Goal: Transaction & Acquisition: Purchase product/service

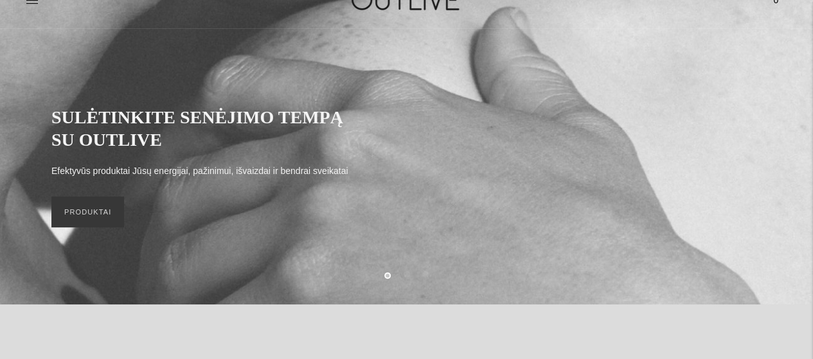
scroll to position [64, 0]
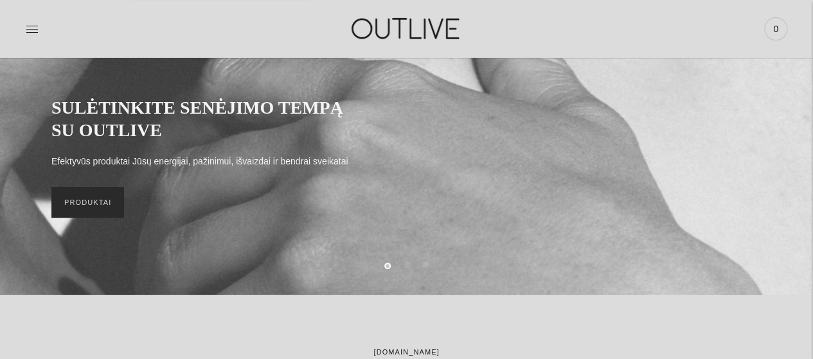
click at [85, 200] on link "PRODUKTAI" at bounding box center [87, 202] width 73 height 31
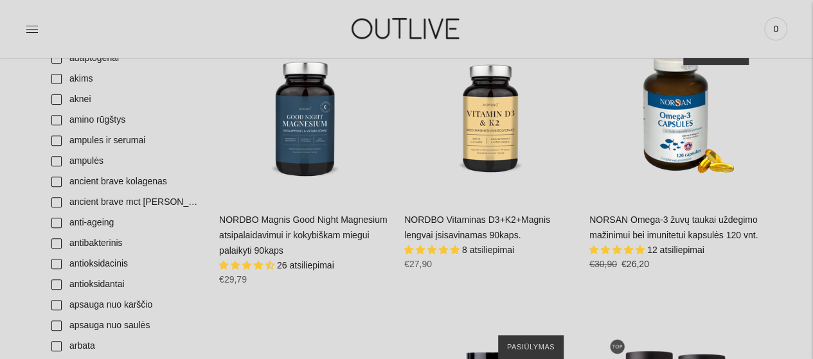
scroll to position [386, 0]
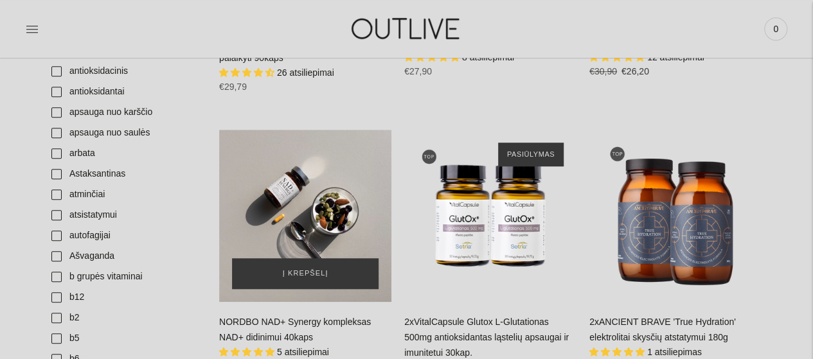
click at [312, 211] on div "NORDBO NAD+ Synergy kompleksas NAD+ didinimui 40kaps\a" at bounding box center [305, 216] width 172 height 172
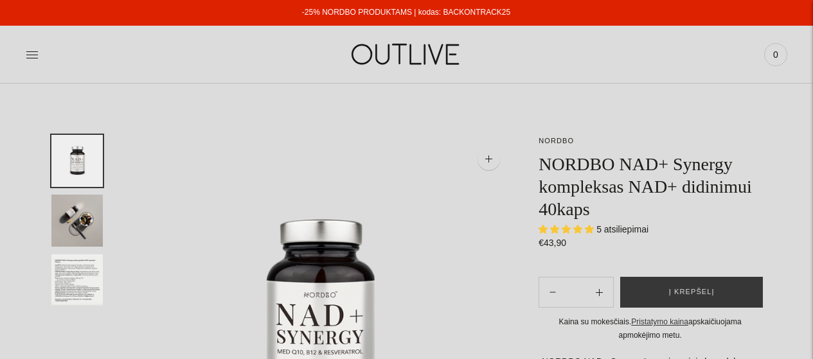
select select "**********"
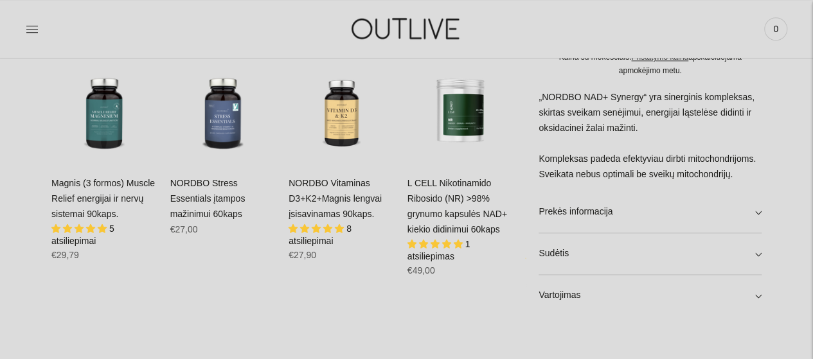
scroll to position [771, 0]
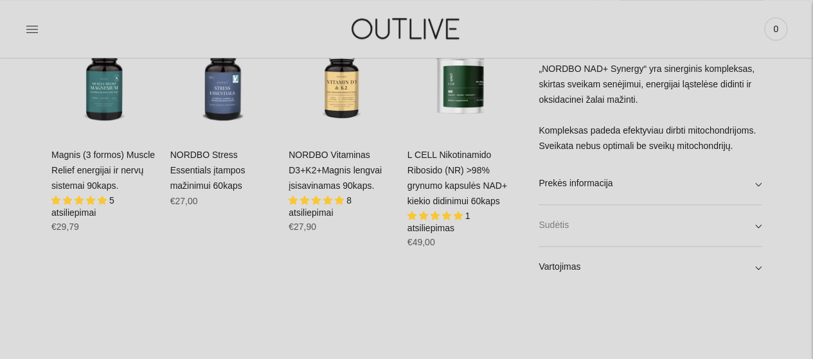
click at [761, 226] on link "Sudėtis" at bounding box center [649, 225] width 223 height 41
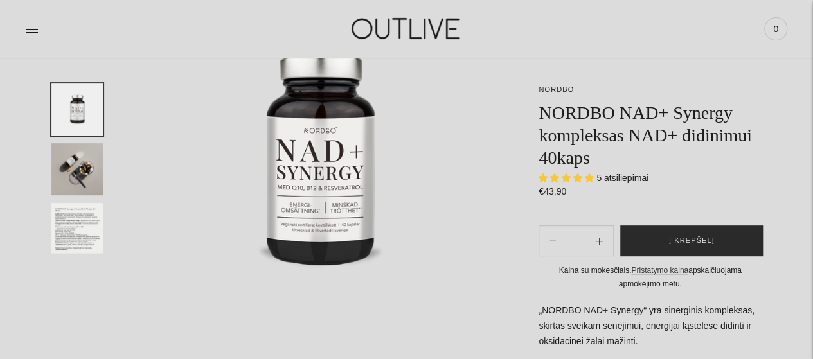
scroll to position [193, 0]
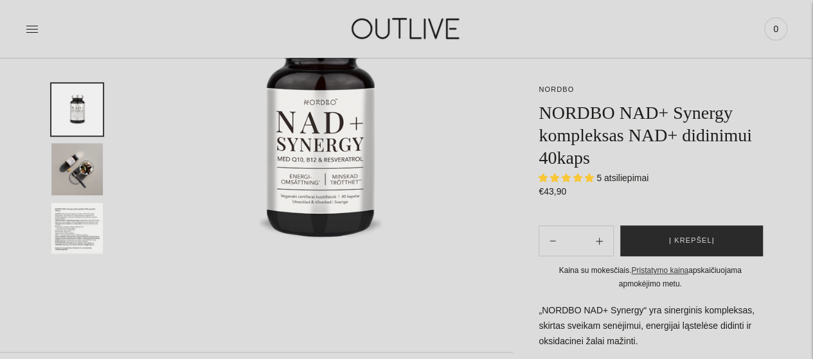
click at [696, 242] on span "Į krepšelį" at bounding box center [692, 241] width 46 height 13
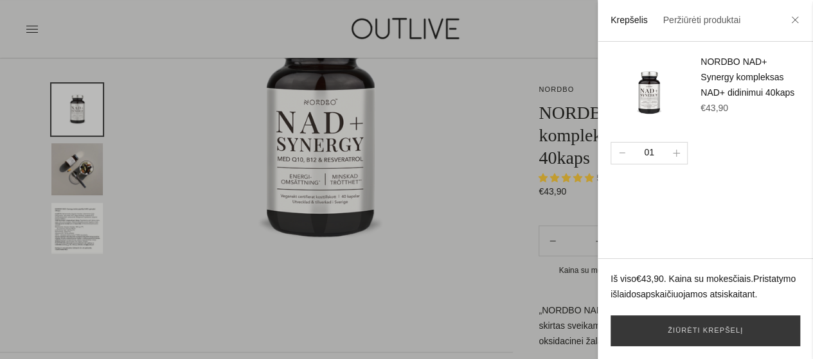
click at [790, 26] on li at bounding box center [795, 21] width 21 height 28
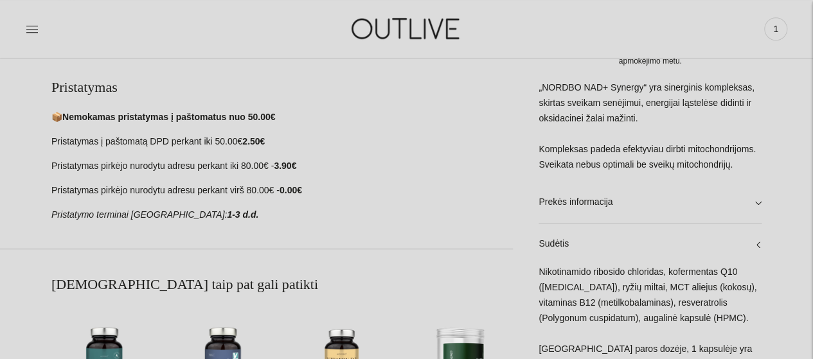
scroll to position [514, 0]
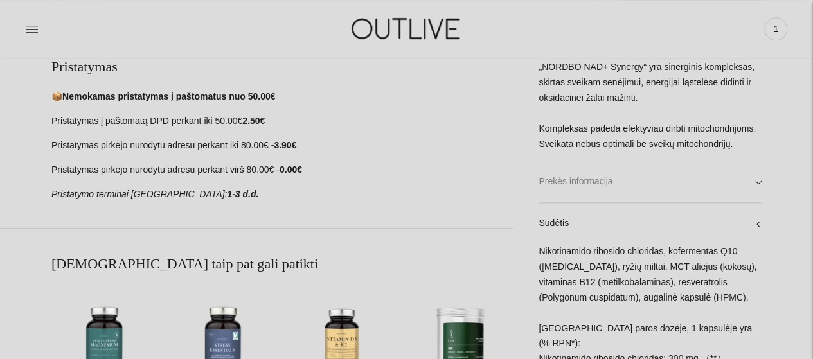
click at [757, 202] on link "Prekės informacija" at bounding box center [649, 181] width 223 height 41
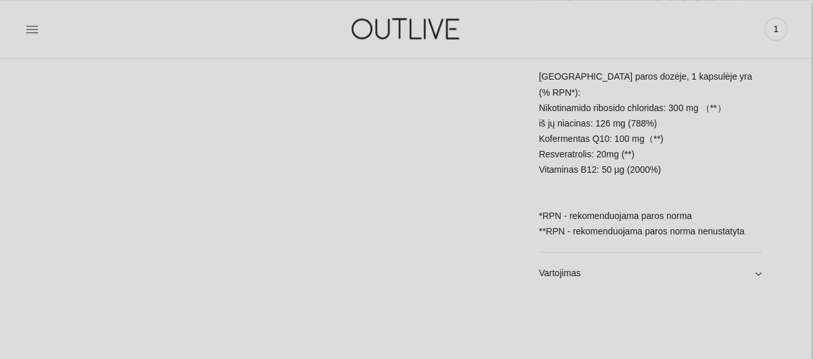
scroll to position [1157, 0]
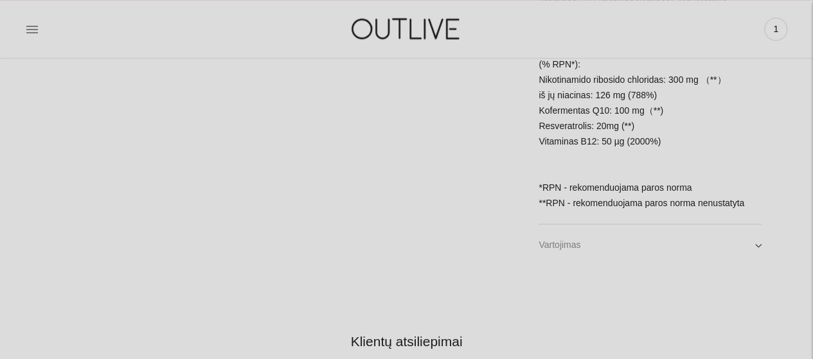
click at [759, 245] on link "Vartojimas" at bounding box center [649, 244] width 223 height 41
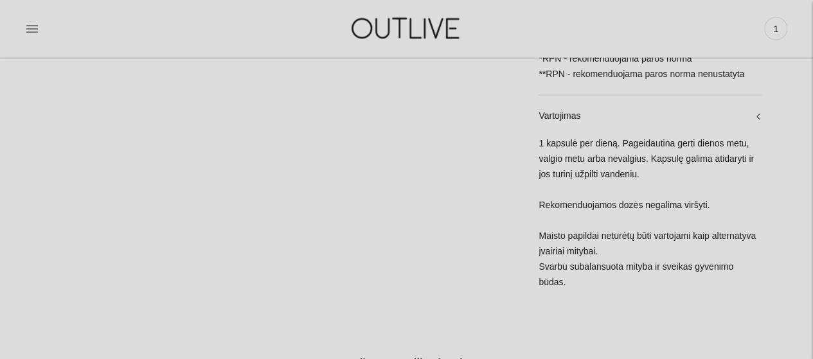
scroll to position [900, 0]
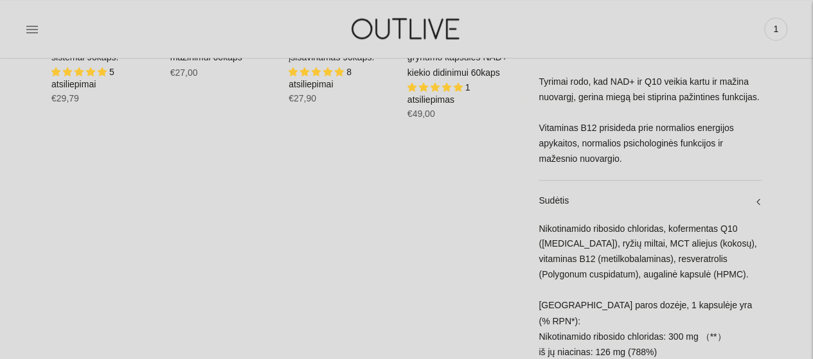
click at [423, 21] on img at bounding box center [406, 28] width 161 height 44
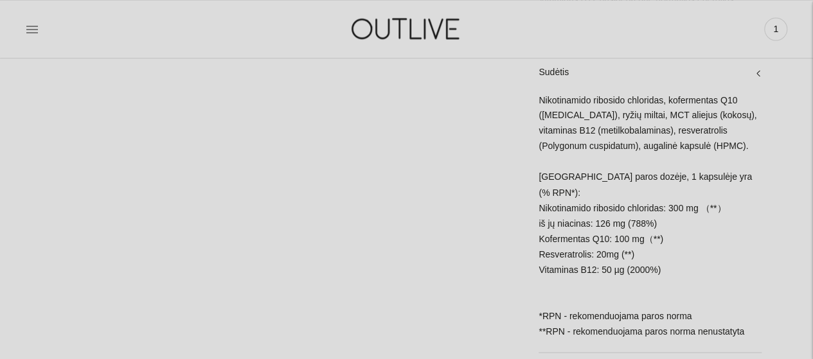
scroll to position [1092, 0]
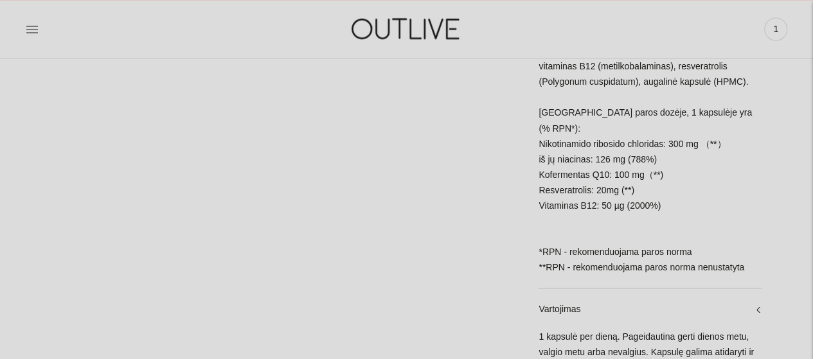
drag, startPoint x: 666, startPoint y: 206, endPoint x: 524, endPoint y: 202, distance: 141.4
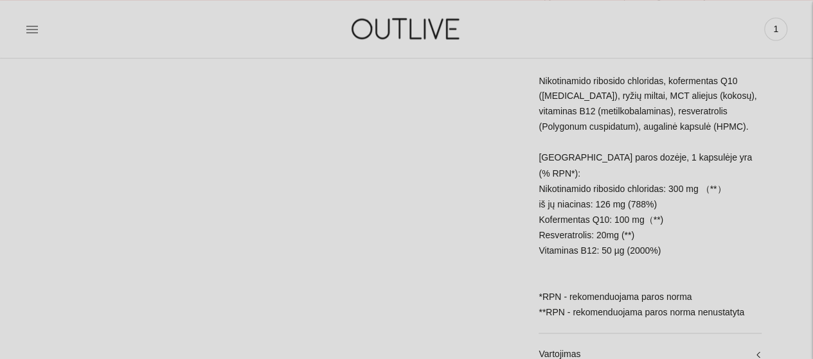
scroll to position [1028, 0]
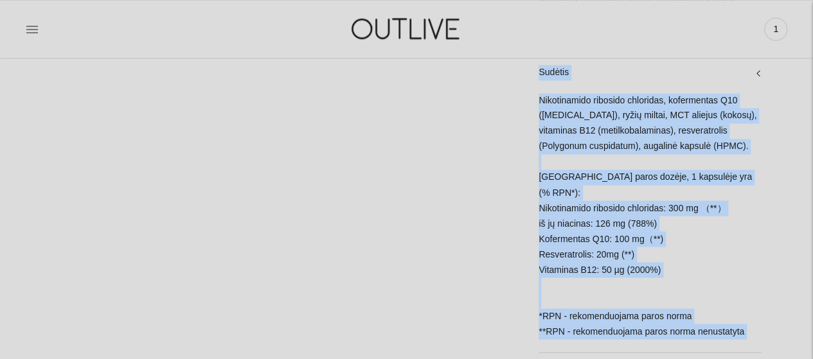
drag, startPoint x: 769, startPoint y: 337, endPoint x: 536, endPoint y: 96, distance: 335.4
click at [536, 96] on div "NORDBO NORDBO NAD+ Synergy kompleksas NAD+ didinimui 40kaps 5 atsiliepimai Regu…" at bounding box center [406, 232] width 813 height 2250
copy div "Sudėtis Nikotinamido ribosido chloridas, kofermentas Q10 (ubiquinone), ryžių mi…"
click at [670, 268] on div "Nikotinamido ribosido chloridas, kofermentas Q10 (ubiquinone), ryžių miltai, MC…" at bounding box center [649, 222] width 223 height 259
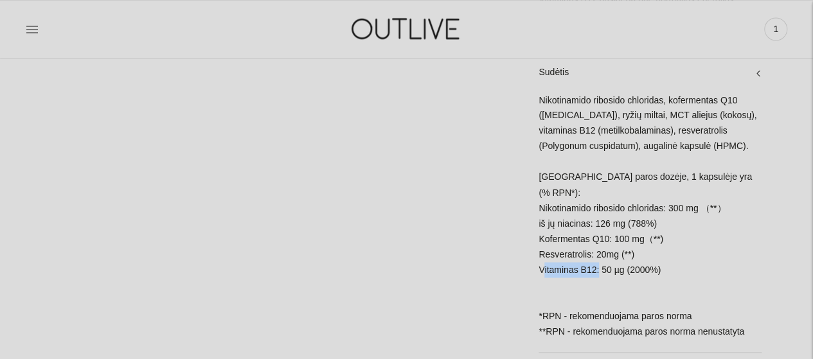
drag, startPoint x: 594, startPoint y: 271, endPoint x: 530, endPoint y: 273, distance: 63.7
copy div "Vitaminas B12"
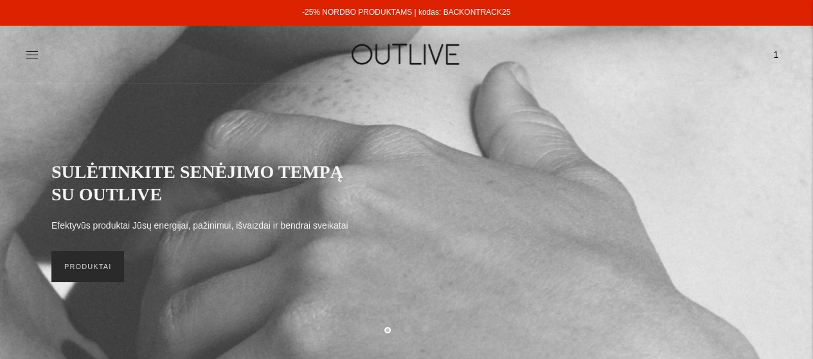
click at [75, 268] on link "PRODUKTAI" at bounding box center [87, 266] width 73 height 31
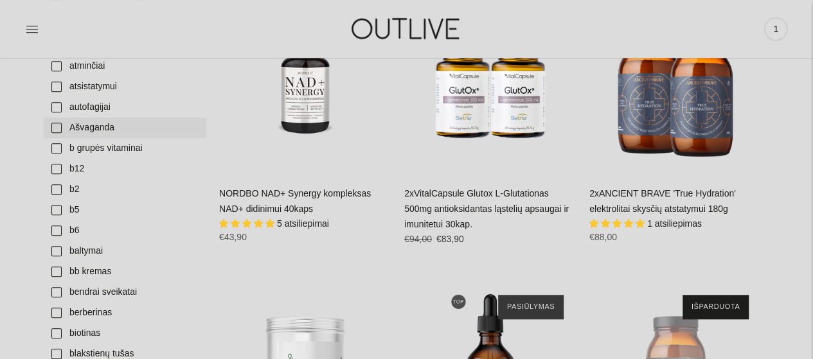
scroll to position [578, 0]
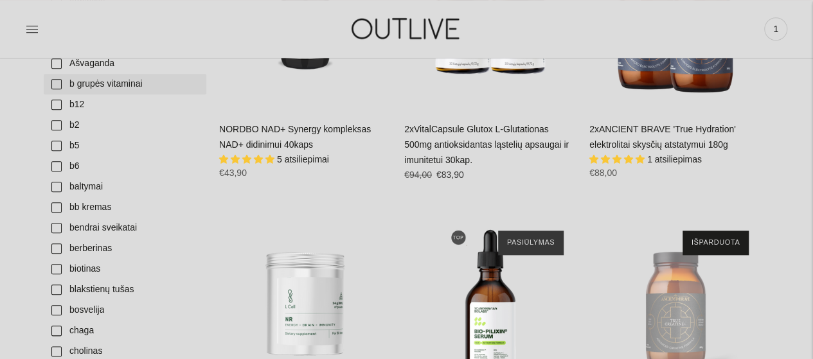
click at [56, 85] on link "b grupės vitaminai" at bounding box center [125, 84] width 163 height 21
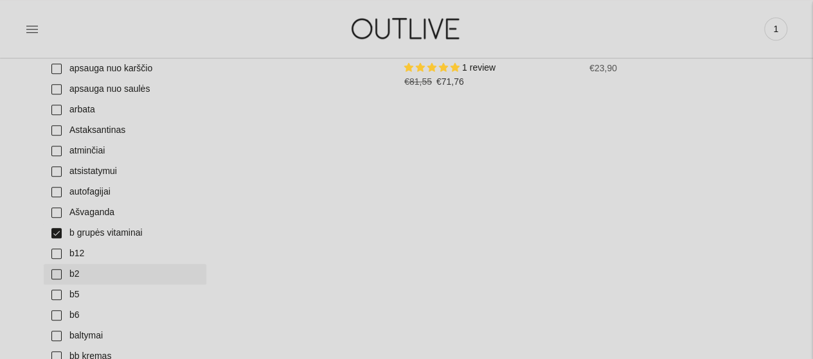
scroll to position [450, 0]
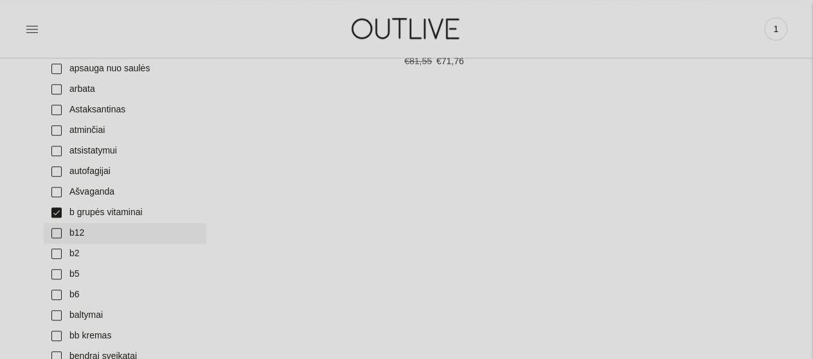
click at [55, 233] on link "b12" at bounding box center [125, 233] width 163 height 21
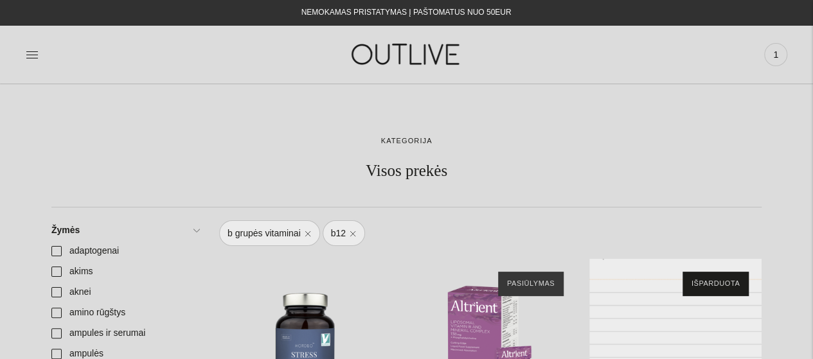
scroll to position [193, 0]
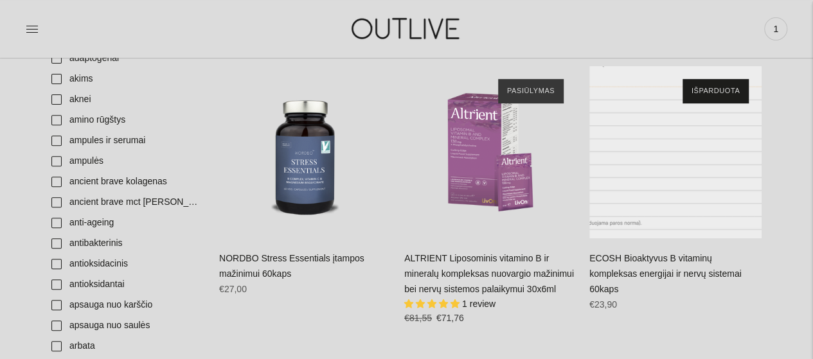
click at [670, 188] on div "ECOSH Bioaktyvus B vitaminų kompleksas energijai ir nervų sistemai 60kaps\a" at bounding box center [675, 152] width 172 height 172
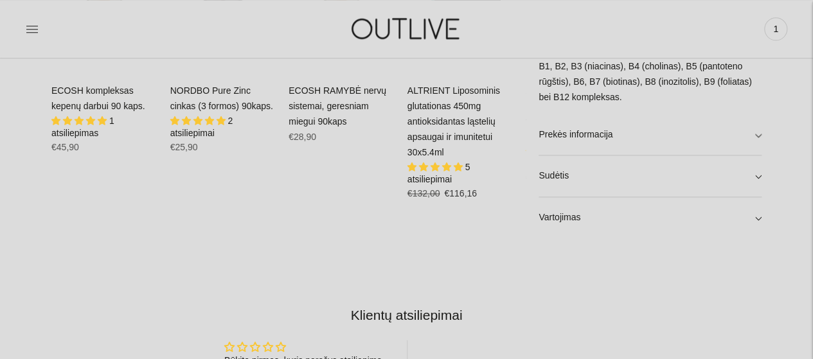
scroll to position [771, 0]
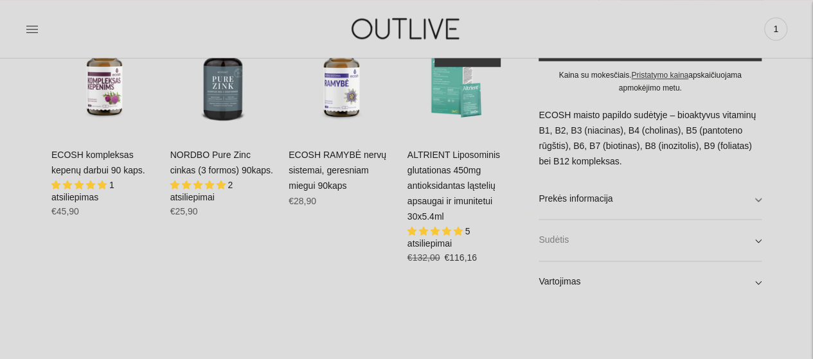
click at [756, 246] on link "Sudėtis" at bounding box center [649, 240] width 223 height 41
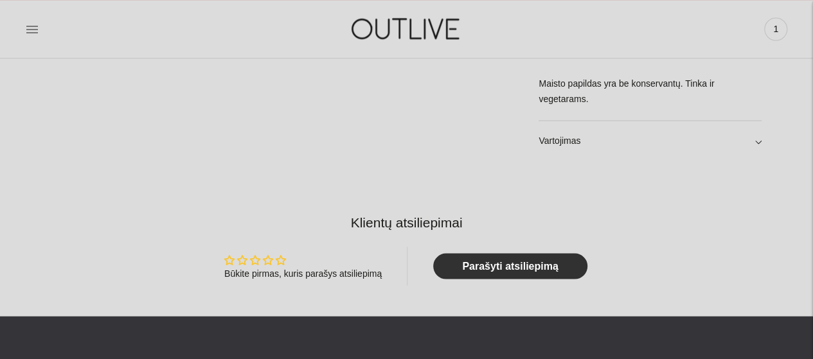
scroll to position [1028, 0]
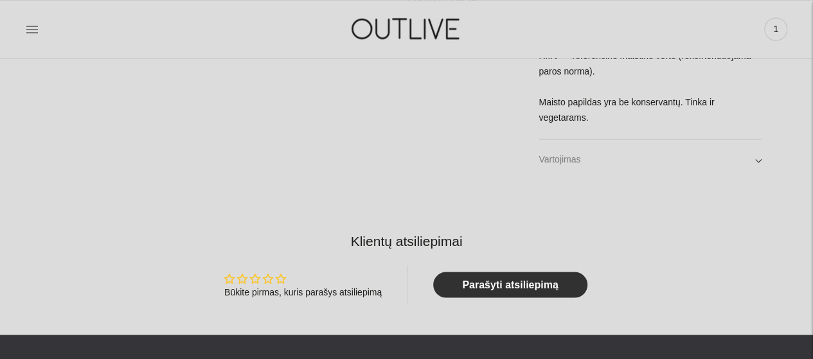
click at [754, 144] on link "Vartojimas" at bounding box center [649, 159] width 223 height 41
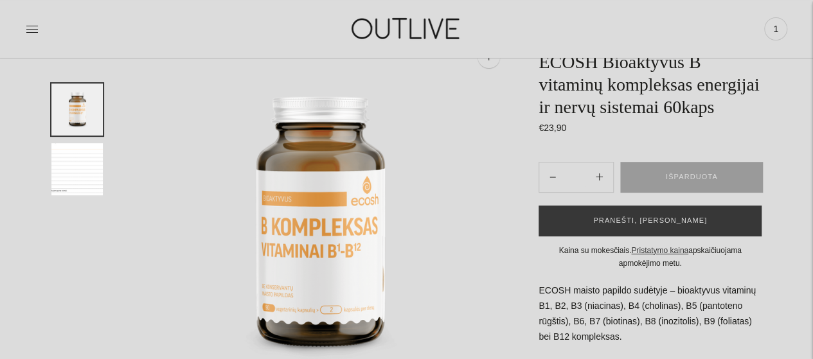
scroll to position [129, 0]
